Goal: Task Accomplishment & Management: Use online tool/utility

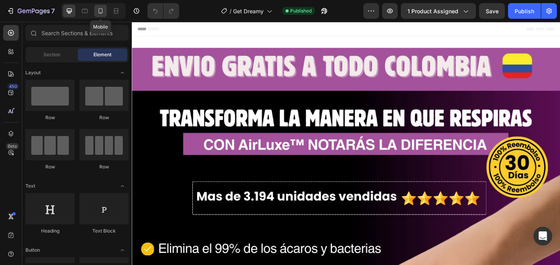
click at [97, 10] on icon at bounding box center [101, 11] width 8 height 8
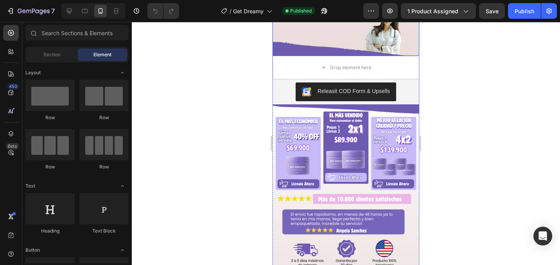
scroll to position [251, 0]
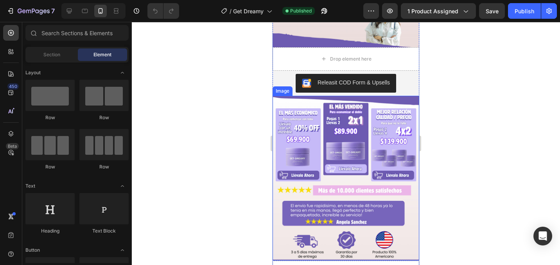
click at [381, 129] on img at bounding box center [345, 178] width 147 height 165
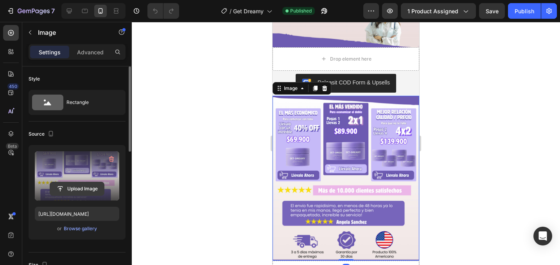
click at [88, 189] on input "file" at bounding box center [77, 188] width 54 height 13
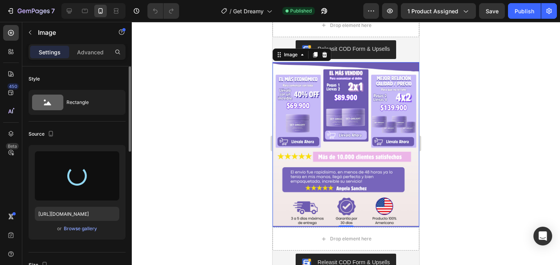
scroll to position [284, 0]
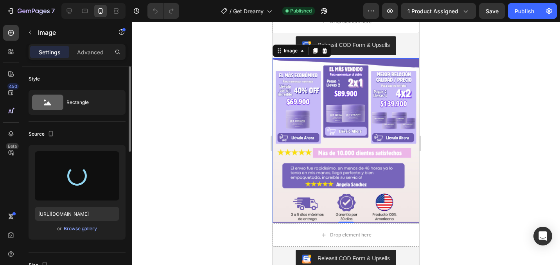
type input "[URL][DOMAIN_NAME]"
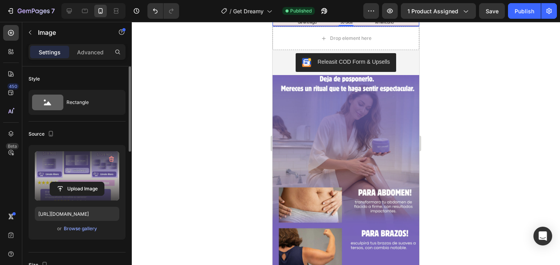
scroll to position [488, 0]
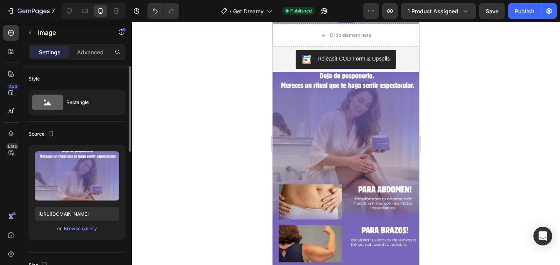
click at [346, 121] on img at bounding box center [345, 119] width 147 height 95
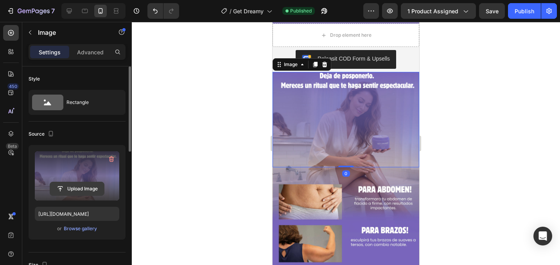
click at [68, 186] on input "file" at bounding box center [77, 188] width 54 height 13
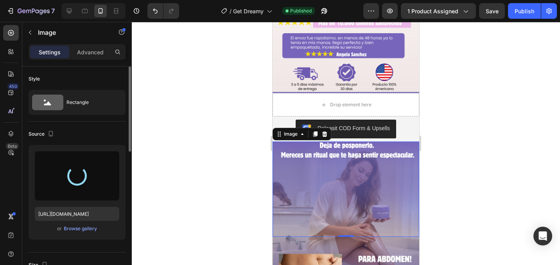
scroll to position [417, 0]
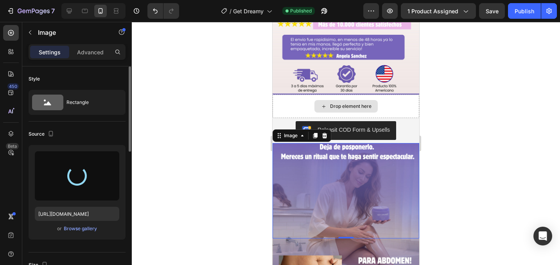
type input "[URL][DOMAIN_NAME]"
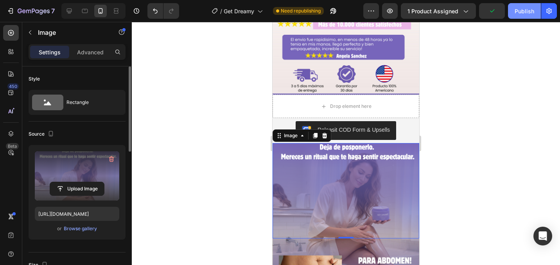
click at [528, 12] on div "Publish" at bounding box center [524, 11] width 20 height 8
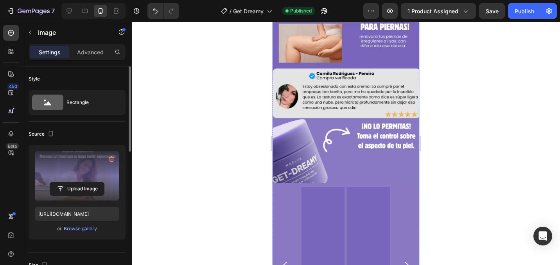
scroll to position [727, 0]
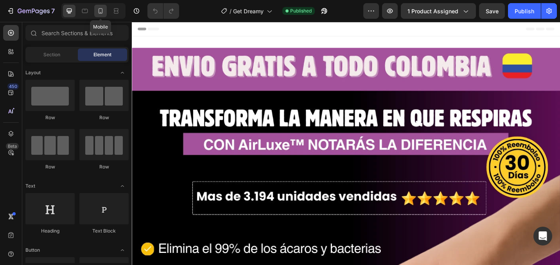
click at [100, 11] on icon at bounding box center [101, 11] width 8 height 8
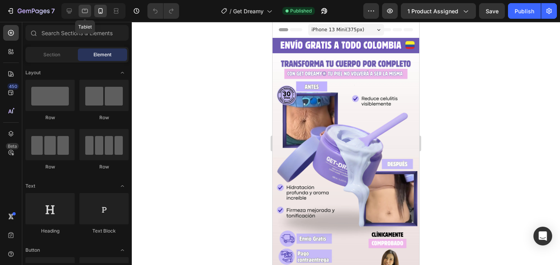
click at [84, 11] on icon at bounding box center [85, 11] width 8 height 8
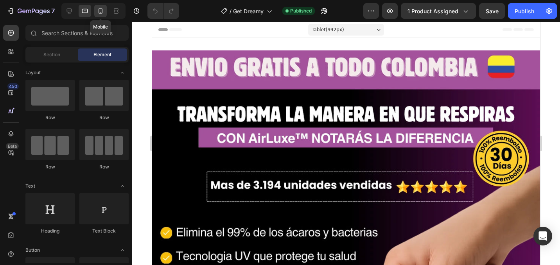
click at [101, 12] on icon at bounding box center [101, 12] width 2 height 1
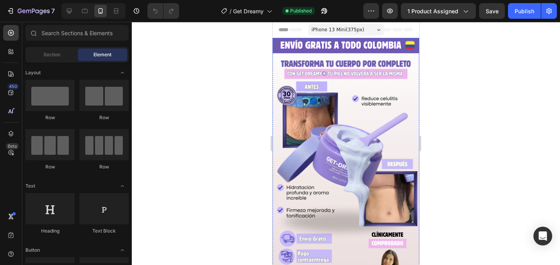
click at [315, 90] on img at bounding box center [345, 168] width 147 height 261
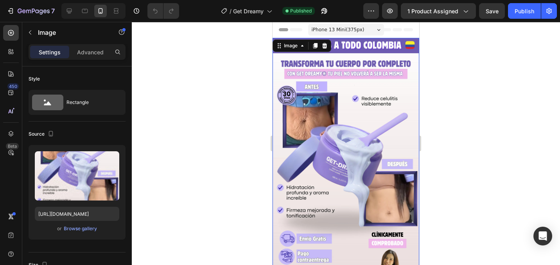
click at [324, 127] on img at bounding box center [345, 168] width 147 height 261
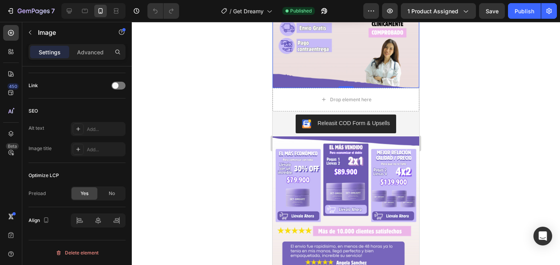
scroll to position [218, 0]
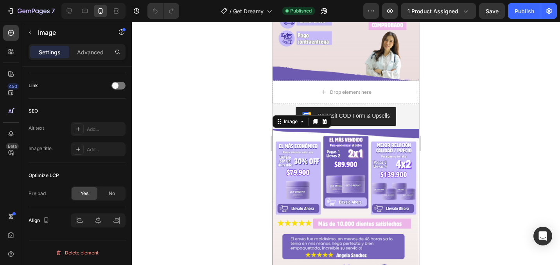
click at [357, 169] on img at bounding box center [345, 211] width 147 height 165
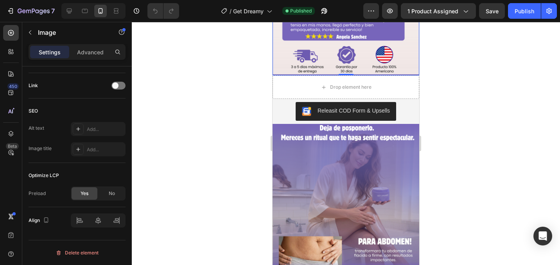
scroll to position [455, 0]
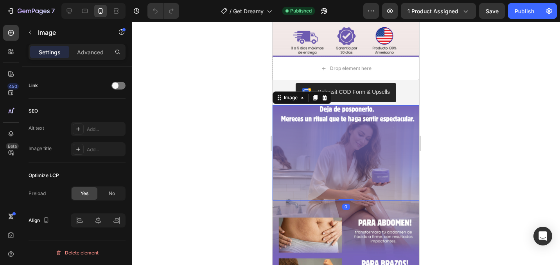
click at [348, 162] on img at bounding box center [345, 152] width 147 height 95
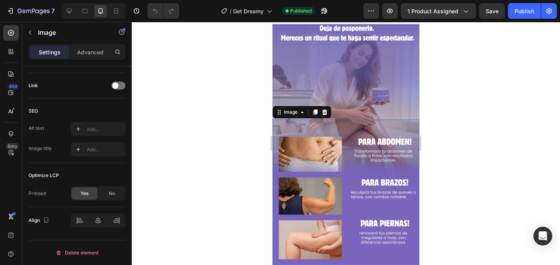
click at [348, 162] on img at bounding box center [345, 250] width 147 height 261
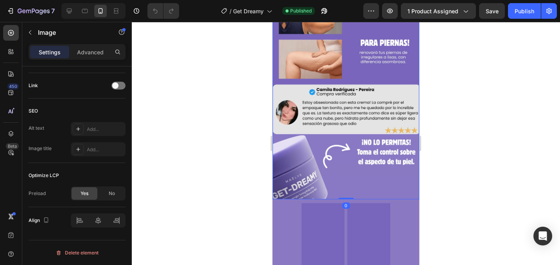
scroll to position [724, 0]
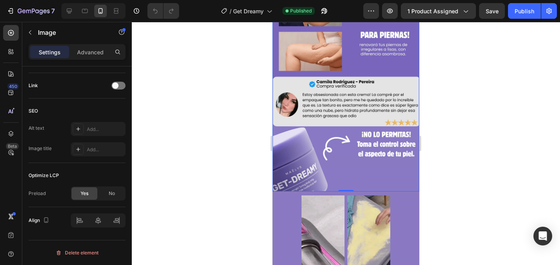
click at [351, 152] on img at bounding box center [345, 61] width 147 height 261
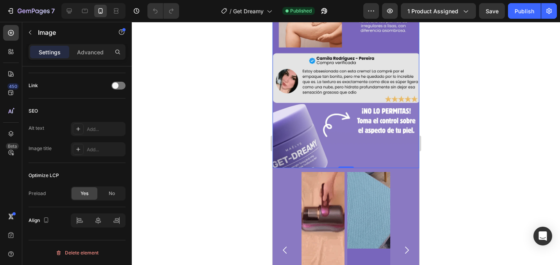
scroll to position [762, 0]
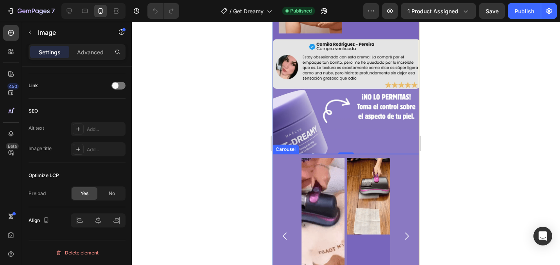
click at [399, 171] on div "Image Image" at bounding box center [345, 236] width 147 height 156
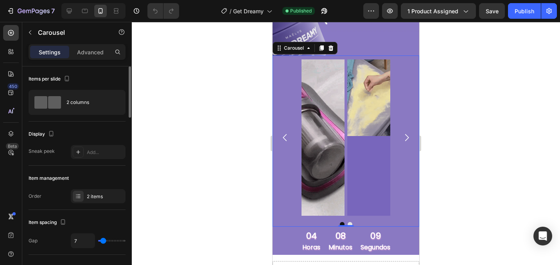
scroll to position [864, 0]
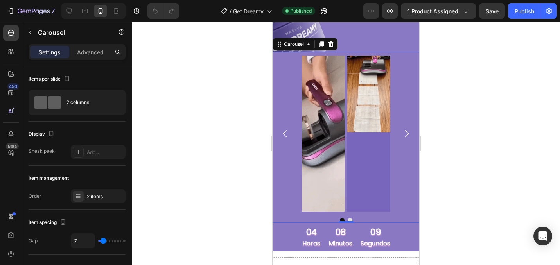
click at [358, 183] on div "Image" at bounding box center [368, 133] width 43 height 156
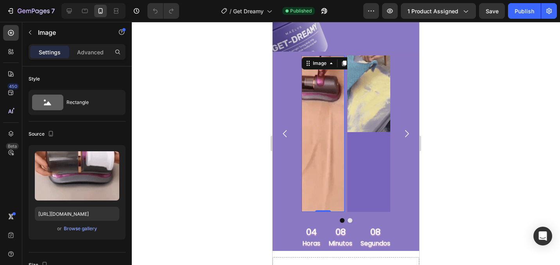
click at [335, 138] on img at bounding box center [322, 133] width 43 height 156
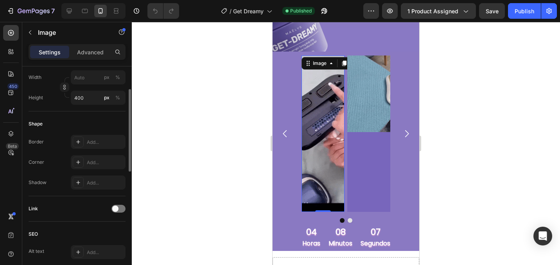
scroll to position [369, 0]
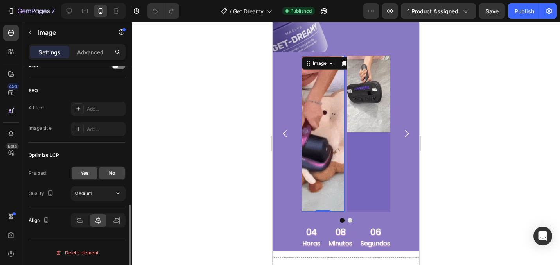
click at [88, 175] on div "Yes" at bounding box center [85, 173] width 26 height 13
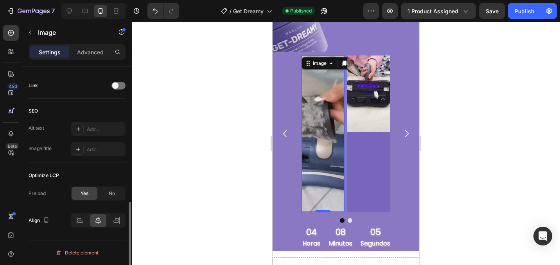
scroll to position [349, 0]
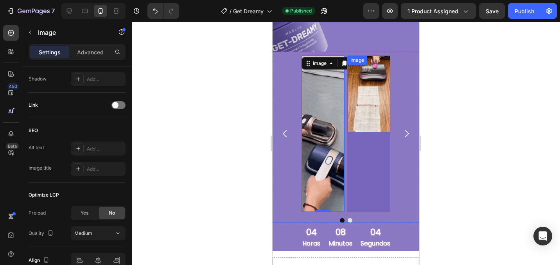
click at [353, 103] on img at bounding box center [368, 93] width 43 height 77
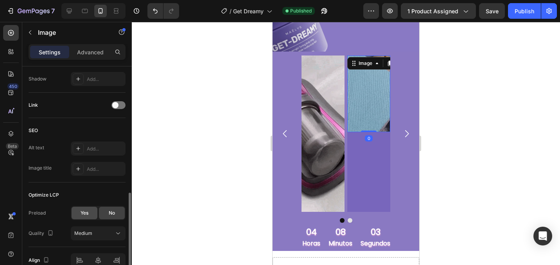
click at [88, 213] on span "Yes" at bounding box center [84, 212] width 8 height 7
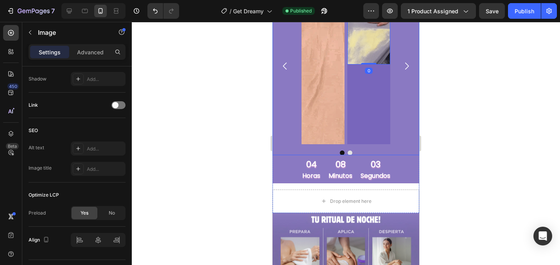
scroll to position [970, 0]
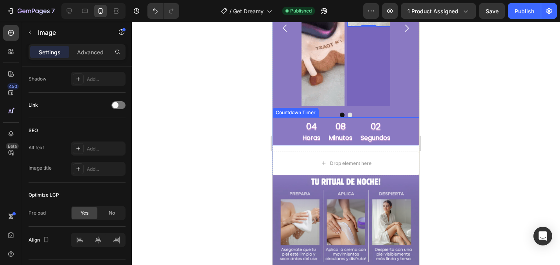
click at [365, 133] on p "segundos" at bounding box center [375, 137] width 30 height 11
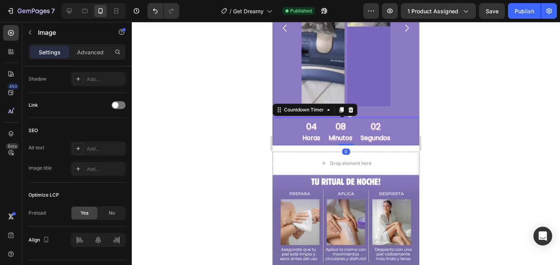
scroll to position [0, 0]
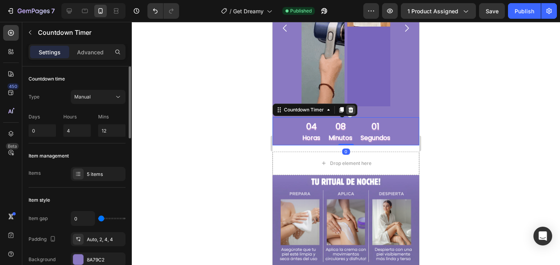
click at [355, 113] on div at bounding box center [350, 109] width 9 height 9
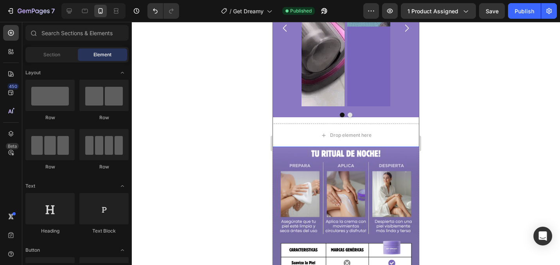
click at [351, 122] on div "Image Image Carousel Drop element here Product" at bounding box center [345, 46] width 147 height 201
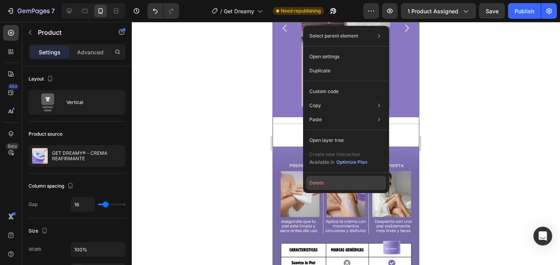
click at [316, 184] on button "Delete" at bounding box center [346, 183] width 80 height 14
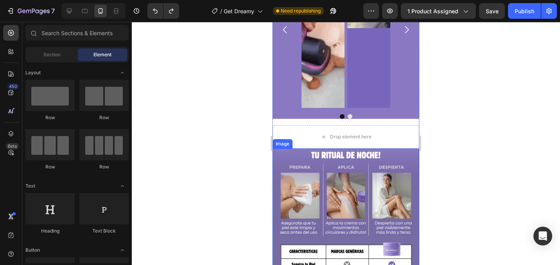
scroll to position [1040, 0]
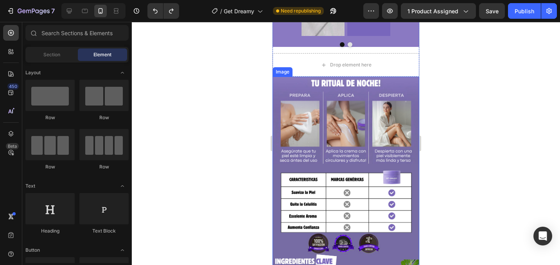
click at [334, 139] on img at bounding box center [345, 207] width 147 height 261
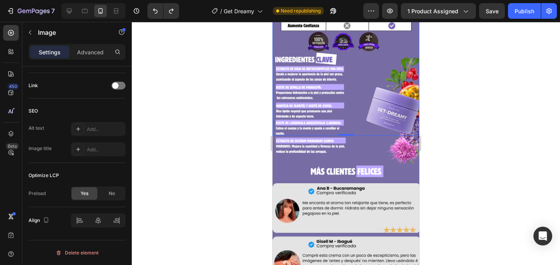
scroll to position [1264, 0]
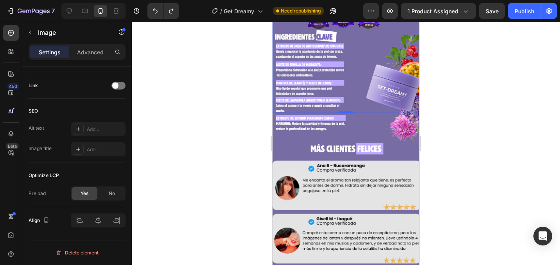
click at [312, 156] on img at bounding box center [345, 243] width 147 height 261
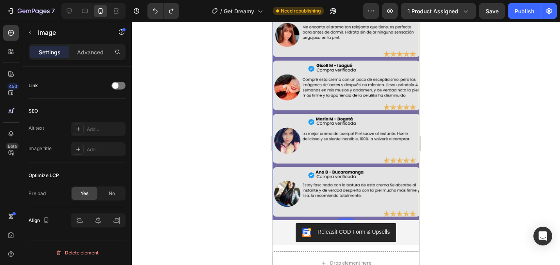
click at [330, 170] on img at bounding box center [345, 90] width 147 height 261
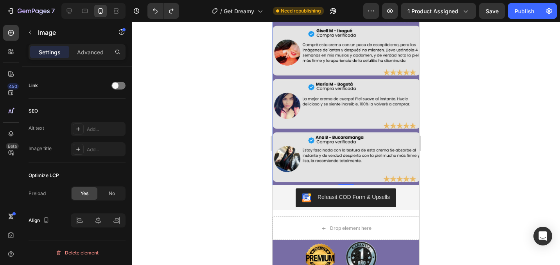
scroll to position [1529, 0]
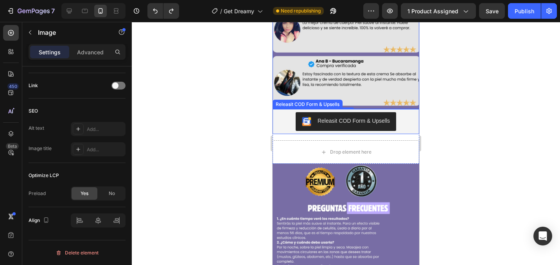
click at [288, 134] on div "Releasit COD Form & Upsells" at bounding box center [345, 121] width 147 height 25
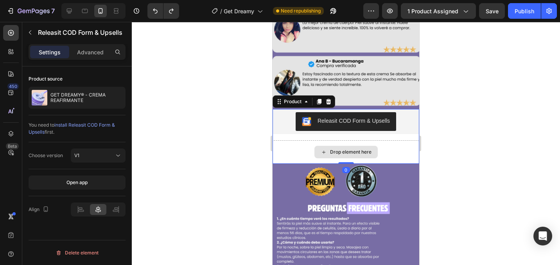
click at [290, 142] on div "Drop element here" at bounding box center [345, 151] width 147 height 23
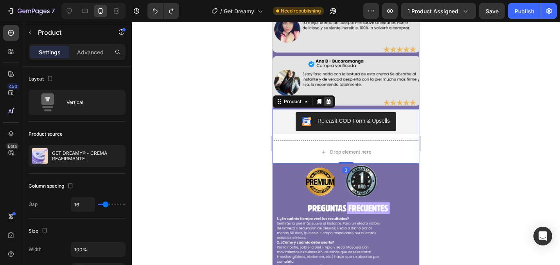
click at [330, 101] on icon at bounding box center [328, 101] width 5 height 5
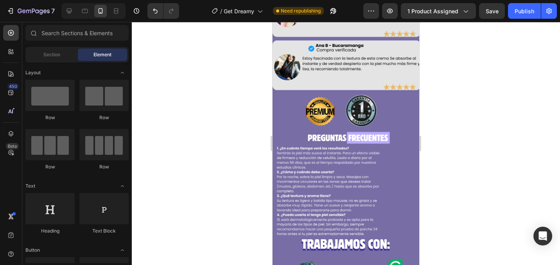
scroll to position [1546, 0]
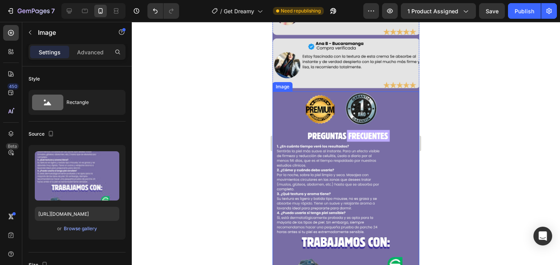
click at [294, 123] on img at bounding box center [345, 221] width 147 height 261
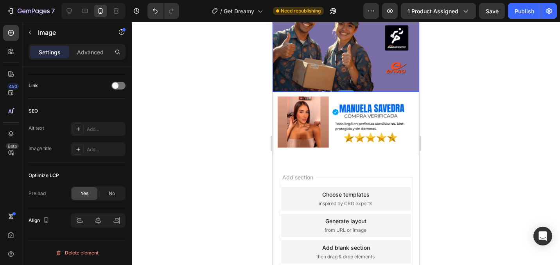
scroll to position [1820, 0]
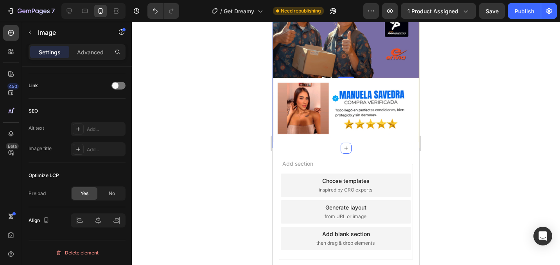
click at [300, 141] on img at bounding box center [345, 110] width 147 height 64
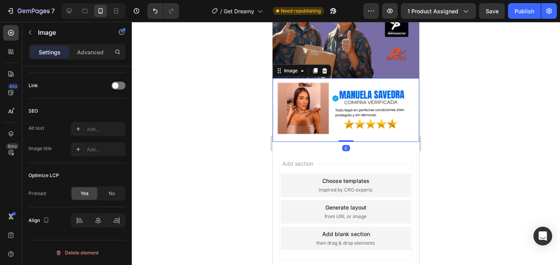
click at [312, 123] on img at bounding box center [345, 110] width 147 height 64
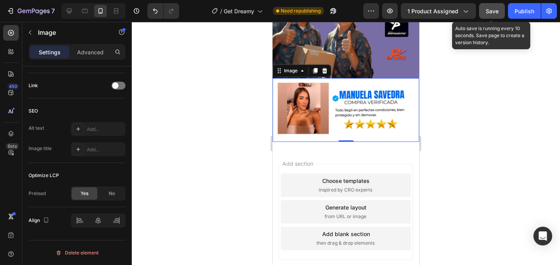
click at [494, 8] on span "Save" at bounding box center [491, 11] width 13 height 7
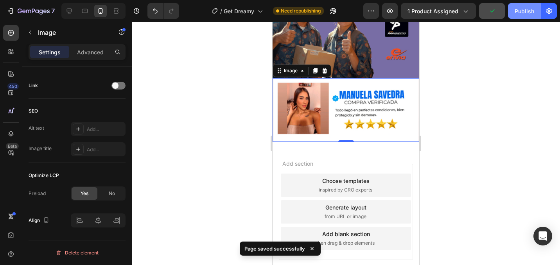
click at [531, 13] on div "Publish" at bounding box center [524, 11] width 20 height 8
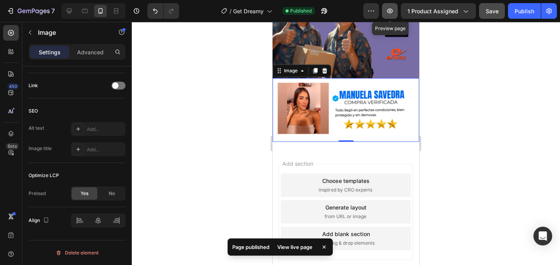
click at [393, 7] on icon "button" at bounding box center [390, 11] width 8 height 8
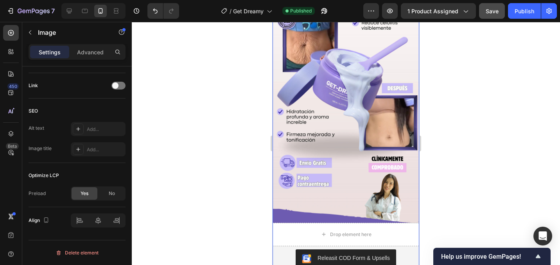
scroll to position [0, 0]
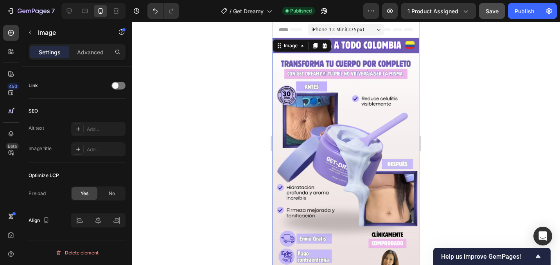
click at [296, 132] on img at bounding box center [345, 168] width 147 height 261
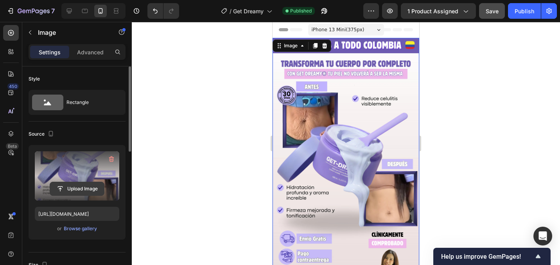
click at [71, 190] on input "file" at bounding box center [77, 188] width 54 height 13
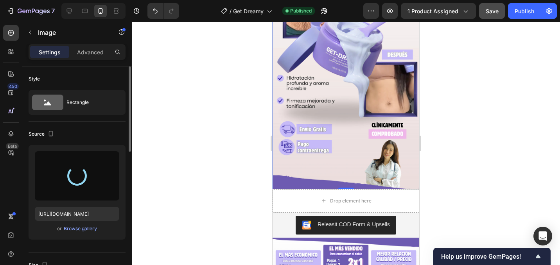
scroll to position [110, 0]
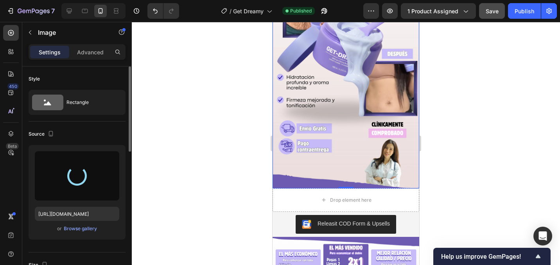
type input "https://cdn.shopify.com/s/files/1/0768/1333/6813/files/gempages_581956149469774…"
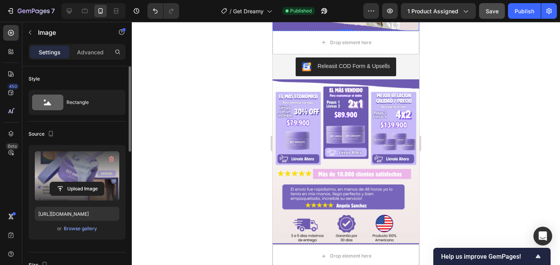
scroll to position [270, 0]
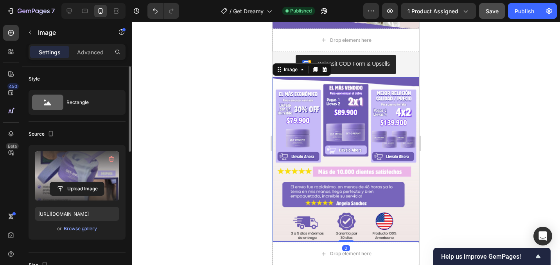
click at [331, 110] on img at bounding box center [345, 159] width 147 height 165
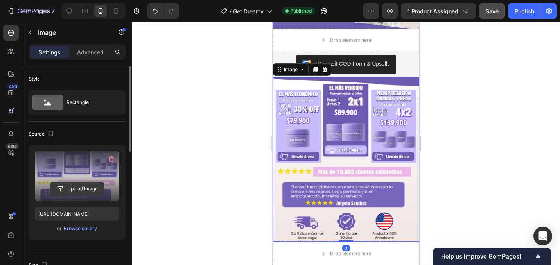
click at [76, 190] on input "file" at bounding box center [77, 188] width 54 height 13
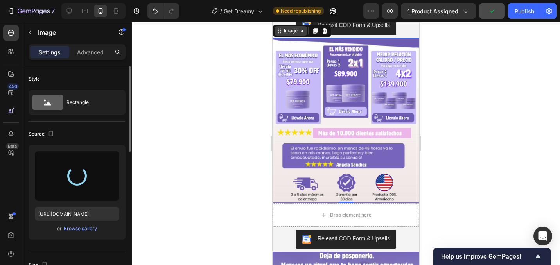
scroll to position [310, 0]
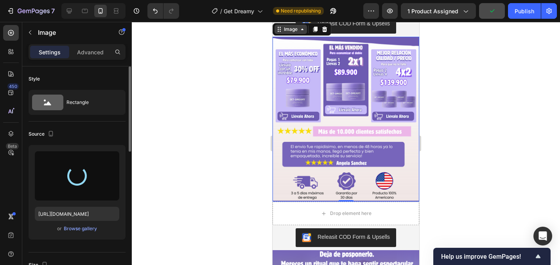
type input "https://cdn.shopify.com/s/files/1/0768/1333/6813/files/gempages_581956149469774…"
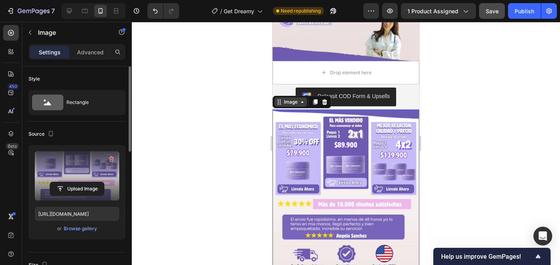
scroll to position [232, 0]
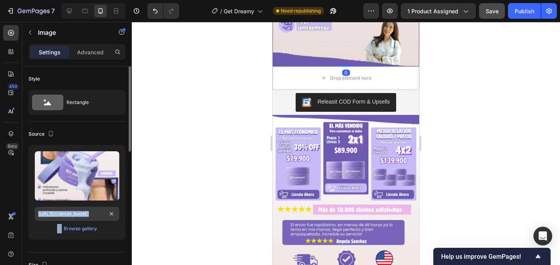
drag, startPoint x: 90, startPoint y: 221, endPoint x: 98, endPoint y: 219, distance: 8.9
click at [98, 219] on div "Upload Image https://cdn.shopify.com/s/files/1/0768/1333/6813/files/gempages_58…" at bounding box center [77, 192] width 97 height 95
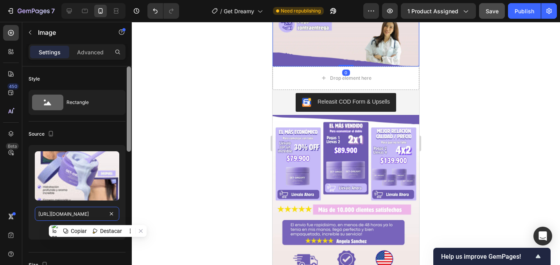
scroll to position [0, 243]
drag, startPoint x: 97, startPoint y: 216, endPoint x: 129, endPoint y: 215, distance: 32.4
click at [129, 215] on div "Style Rectangle Source Upload Image https://cdn.shopify.com/s/files/1/0768/1333…" at bounding box center [76, 176] width 109 height 221
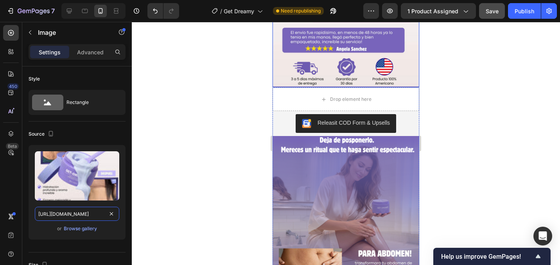
scroll to position [429, 0]
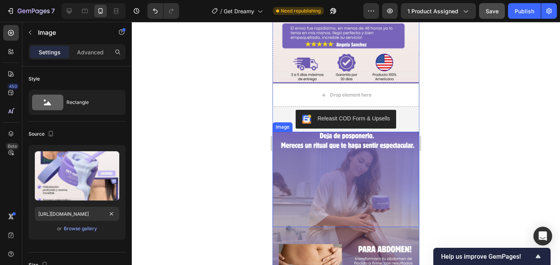
click at [334, 165] on img at bounding box center [345, 179] width 147 height 95
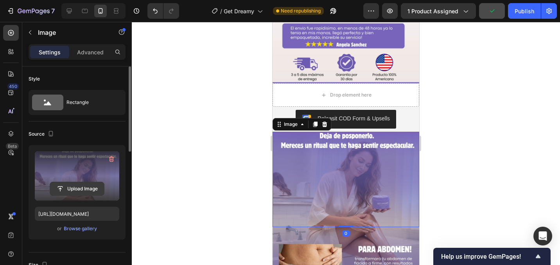
click at [94, 190] on input "file" at bounding box center [77, 188] width 54 height 13
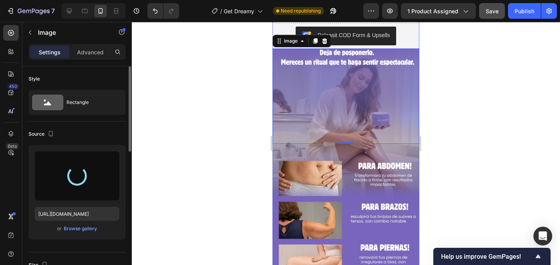
scroll to position [514, 0]
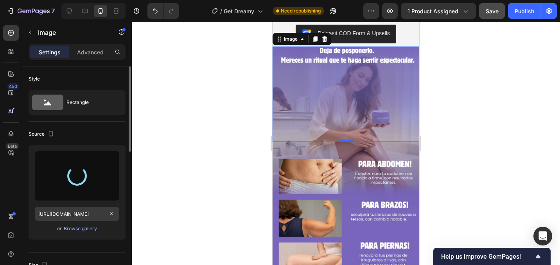
type input "https://cdn.shopify.com/s/files/1/0768/1333/6813/files/gempages_581956149469774…"
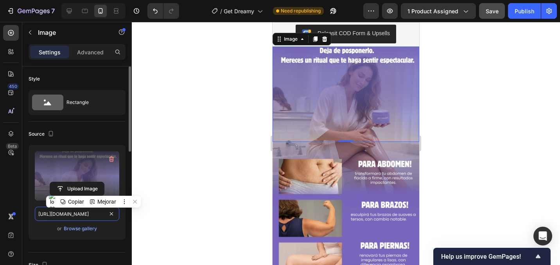
scroll to position [0, 241]
drag, startPoint x: 90, startPoint y: 214, endPoint x: 120, endPoint y: 213, distance: 29.7
click at [120, 213] on div "Upload Image https://cdn.shopify.com/s/files/1/0768/1333/6813/files/gempages_58…" at bounding box center [77, 192] width 97 height 95
click at [91, 213] on input "https://cdn.shopify.com/s/files/1/0768/1333/6813/files/gempages_581956149469774…" at bounding box center [77, 214] width 84 height 14
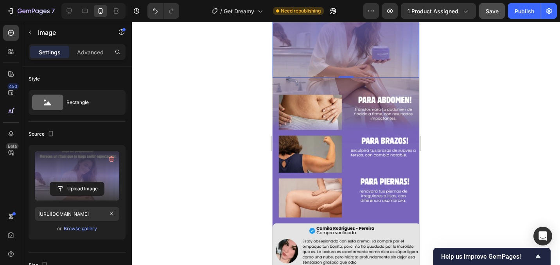
scroll to position [580, 0]
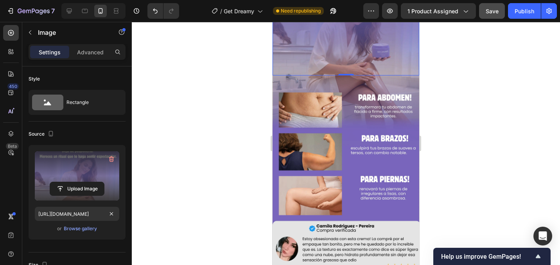
click at [302, 141] on img at bounding box center [345, 205] width 147 height 261
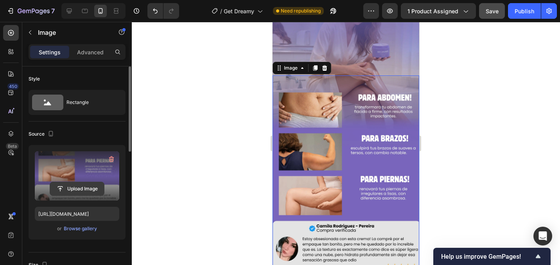
click at [86, 189] on input "file" at bounding box center [77, 188] width 54 height 13
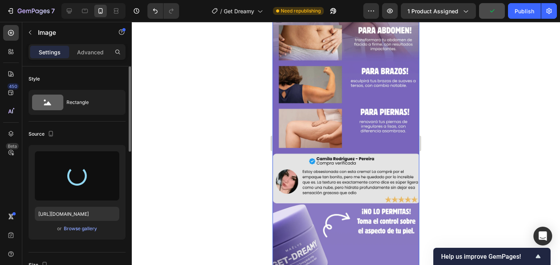
scroll to position [648, 0]
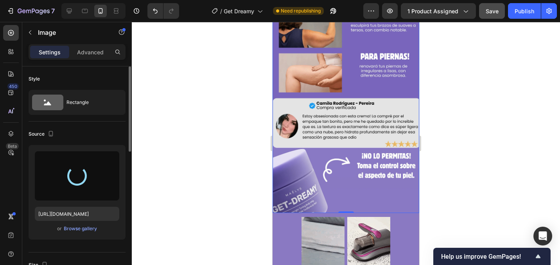
type input "https://cdn.shopify.com/s/files/1/0768/1333/6813/files/gempages_581956149469774…"
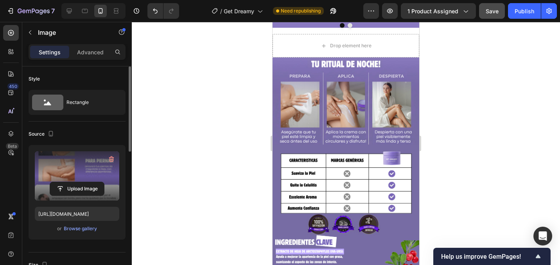
scroll to position [1066, 0]
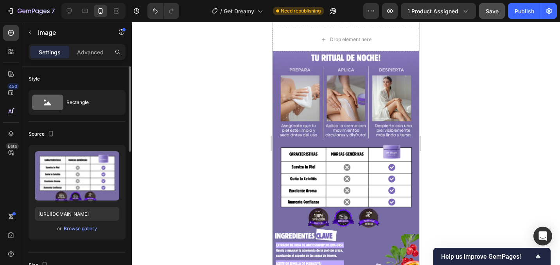
click at [290, 85] on img at bounding box center [345, 181] width 147 height 261
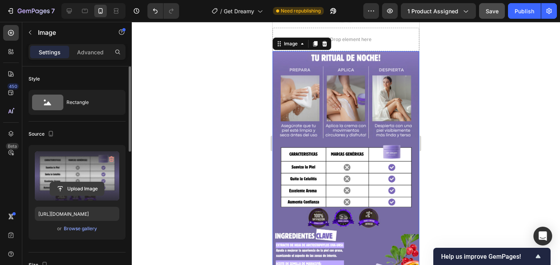
click at [87, 189] on input "file" at bounding box center [77, 188] width 54 height 13
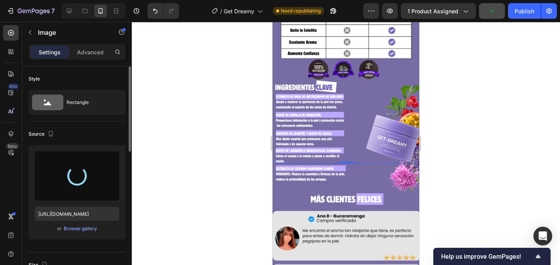
type input "https://cdn.shopify.com/s/files/1/0768/1333/6813/files/gempages_581956149469774…"
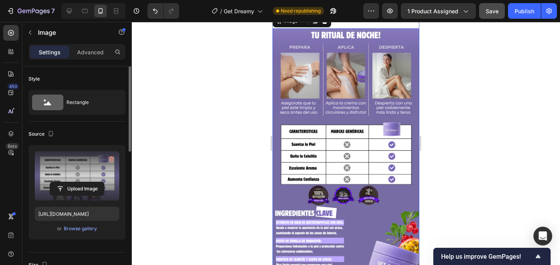
scroll to position [1082, 0]
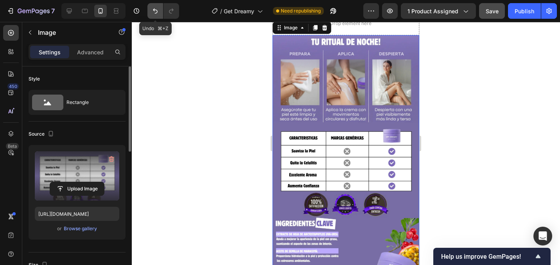
click at [157, 10] on icon "Undo/Redo" at bounding box center [155, 11] width 8 height 8
click at [178, 14] on button "Undo/Redo" at bounding box center [171, 11] width 16 height 16
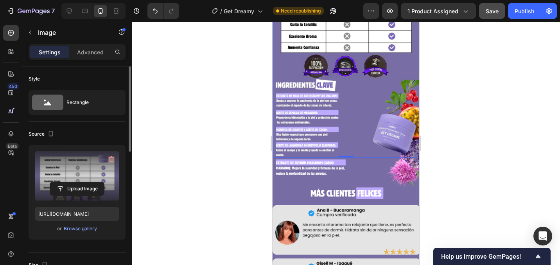
scroll to position [1231, 0]
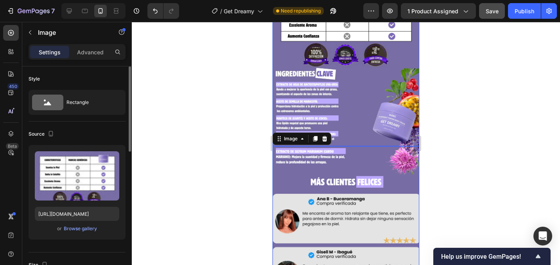
click at [388, 88] on img at bounding box center [345, 16] width 147 height 261
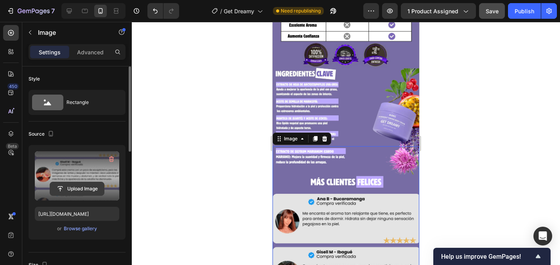
click at [91, 188] on input "file" at bounding box center [77, 188] width 54 height 13
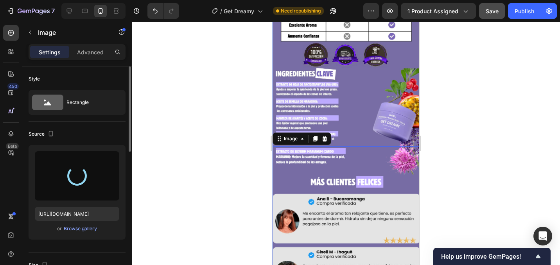
type input "https://cdn.shopify.com/s/files/1/0768/1333/6813/files/gempages_581956149469774…"
